Goal: Information Seeking & Learning: Learn about a topic

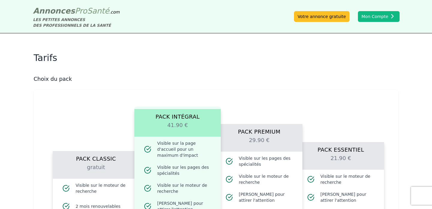
scroll to position [153, 0]
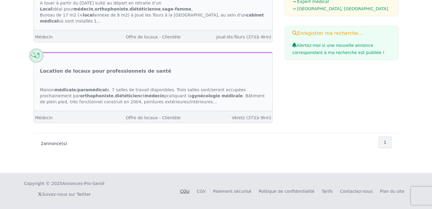
click at [190, 191] on link "CGU" at bounding box center [184, 191] width 9 height 5
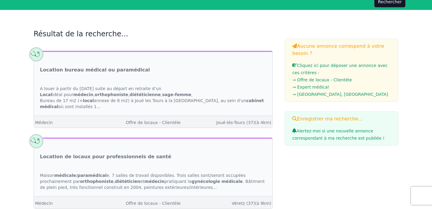
scroll to position [67, 0]
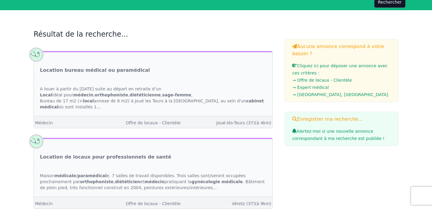
click at [311, 67] on link "Cliquez ici pour déposer une annonce avec ces critères : → Offre de locaux - Cl…" at bounding box center [341, 80] width 99 height 35
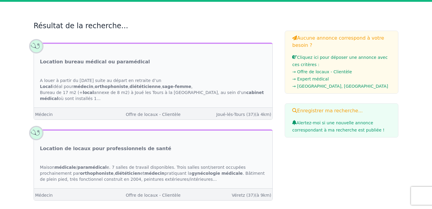
scroll to position [74, 0]
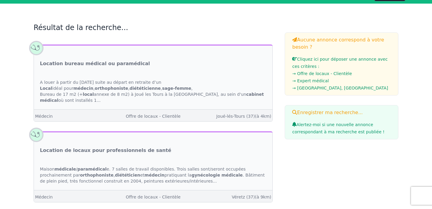
click at [298, 114] on h3 "Enregistrer ma recherche..." at bounding box center [341, 112] width 99 height 7
click at [303, 127] on span "Alertez-moi si une nouvelle annonce correspondant à ma recherche est publiée !" at bounding box center [338, 128] width 92 height 12
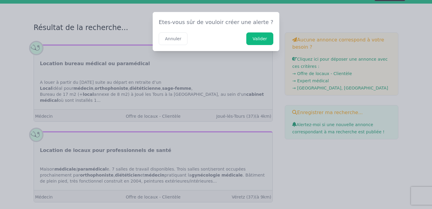
click at [250, 39] on button "Valider" at bounding box center [259, 38] width 27 height 13
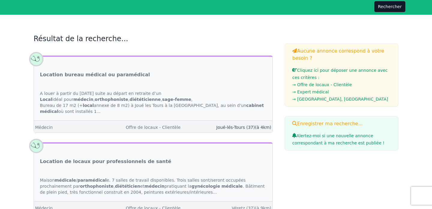
scroll to position [61, 0]
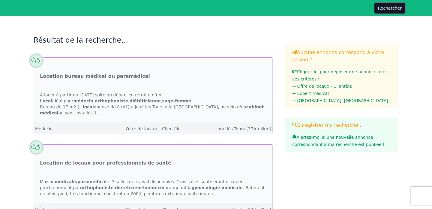
click at [208, 115] on div "A louer à partir du [DATE] suite au départ en retraite d’un Local idéal pour mé…" at bounding box center [153, 104] width 239 height 36
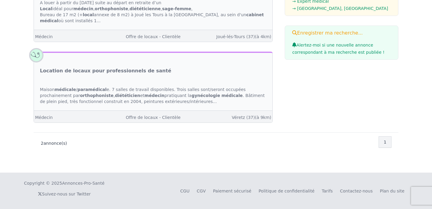
scroll to position [153, 0]
click at [206, 192] on link "CGV" at bounding box center [201, 191] width 9 height 5
click at [329, 193] on link "Tarifs" at bounding box center [327, 191] width 11 height 5
click at [360, 191] on link "Contactez-nous" at bounding box center [356, 191] width 33 height 5
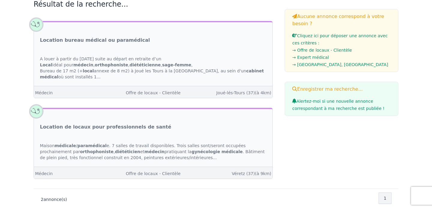
scroll to position [97, 0]
click at [23, 14] on app-search-page "Choisissez une spécialité... × → Expert médical × Choisissez une catégorie... ×…" at bounding box center [216, 72] width 432 height 273
drag, startPoint x: 29, startPoint y: 17, endPoint x: 23, endPoint y: 12, distance: 7.2
click at [23, 12] on app-search-page "Choisissez une spécialité... × → Expert médical × Choisissez une catégorie... ×…" at bounding box center [216, 72] width 432 height 273
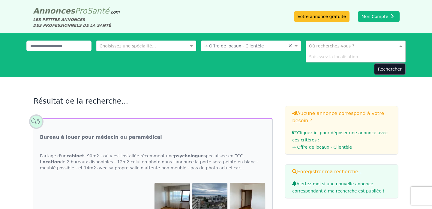
click at [402, 45] on span at bounding box center [402, 46] width 8 height 6
type input "*****"
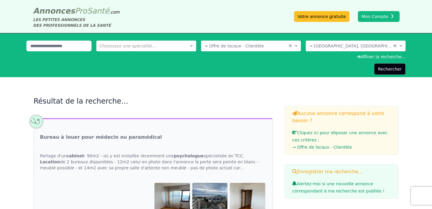
click at [398, 68] on button "Rechercher" at bounding box center [390, 68] width 32 height 11
